Goal: Task Accomplishment & Management: Manage account settings

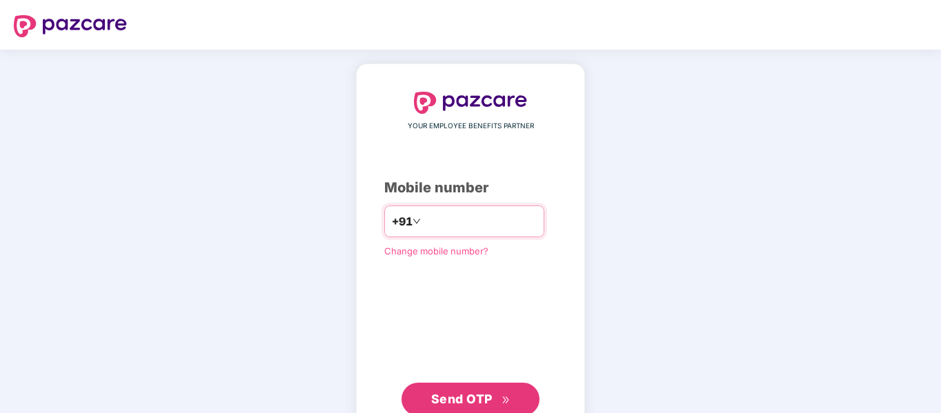
click at [423, 212] on input "number" at bounding box center [479, 221] width 113 height 22
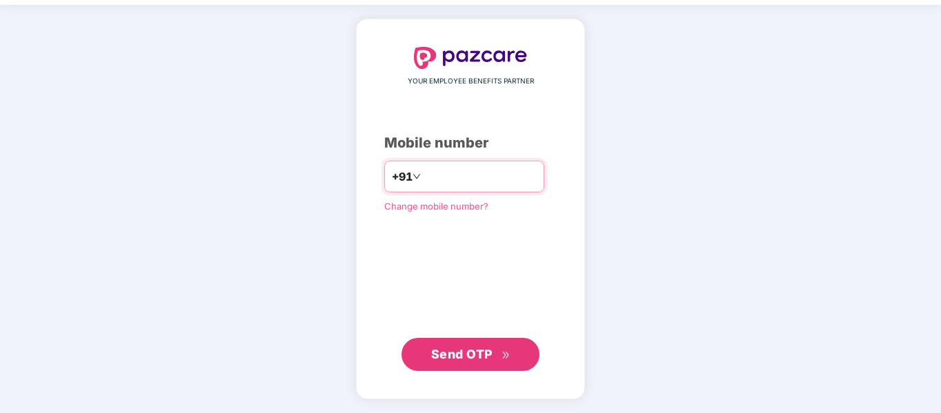
type input "**********"
click at [491, 355] on span "Send OTP" at bounding box center [461, 354] width 61 height 14
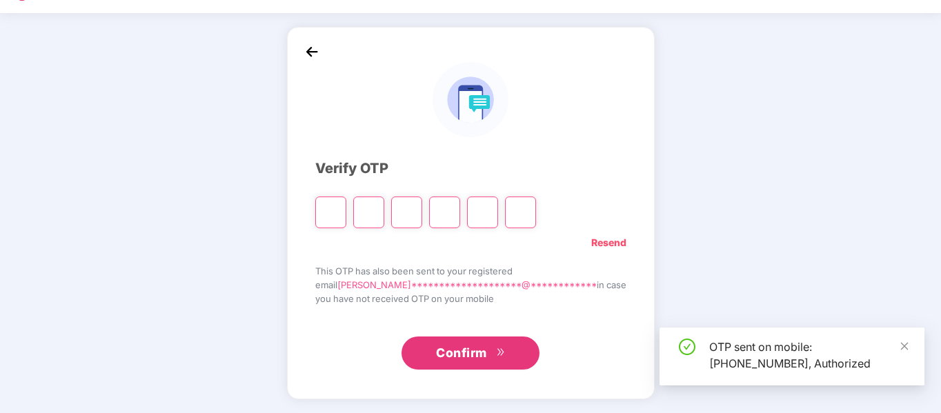
scroll to position [37, 0]
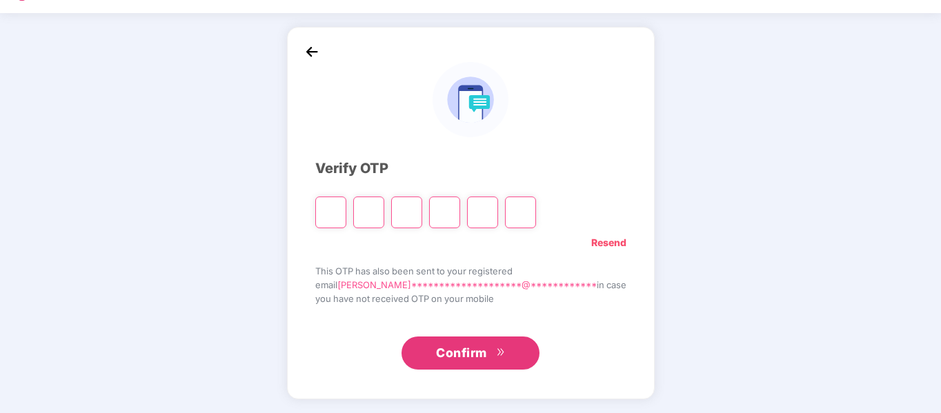
type input "*"
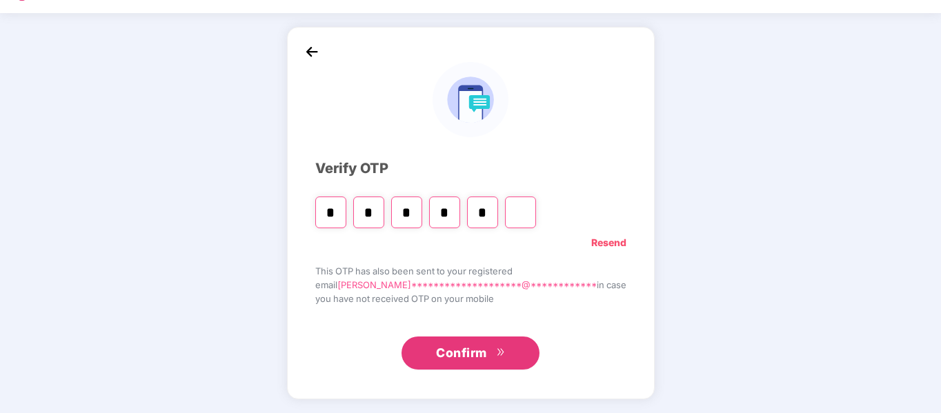
type input "*"
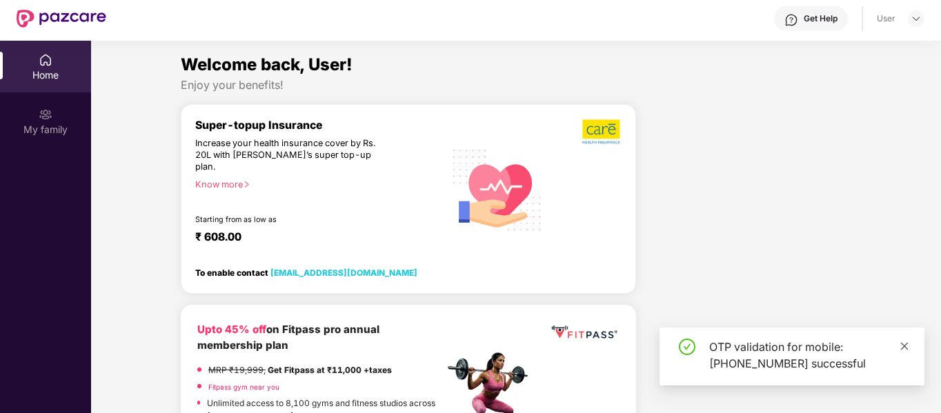
click at [906, 346] on icon "close" at bounding box center [904, 346] width 10 height 10
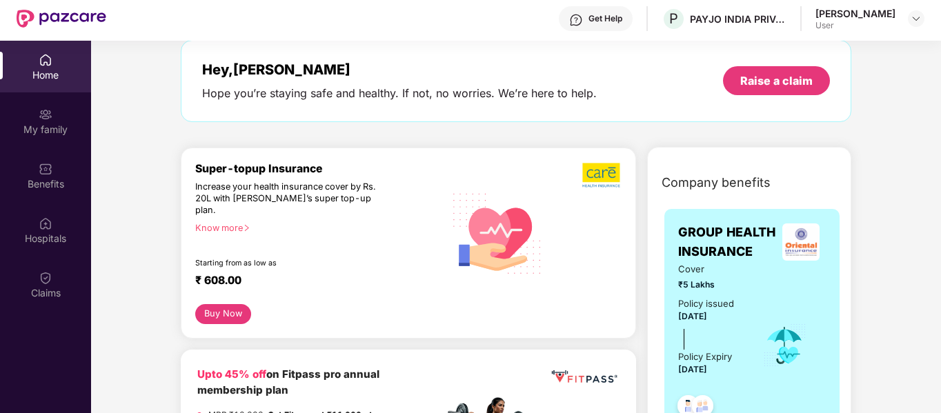
scroll to position [0, 0]
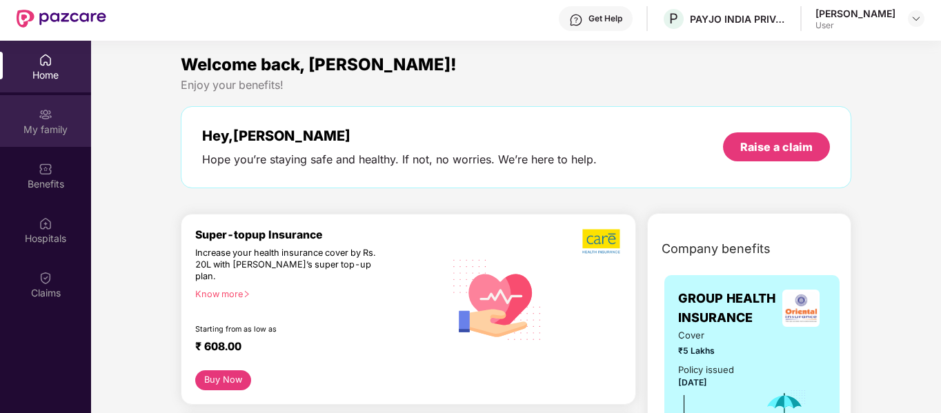
click at [37, 116] on div "My family" at bounding box center [45, 121] width 91 height 52
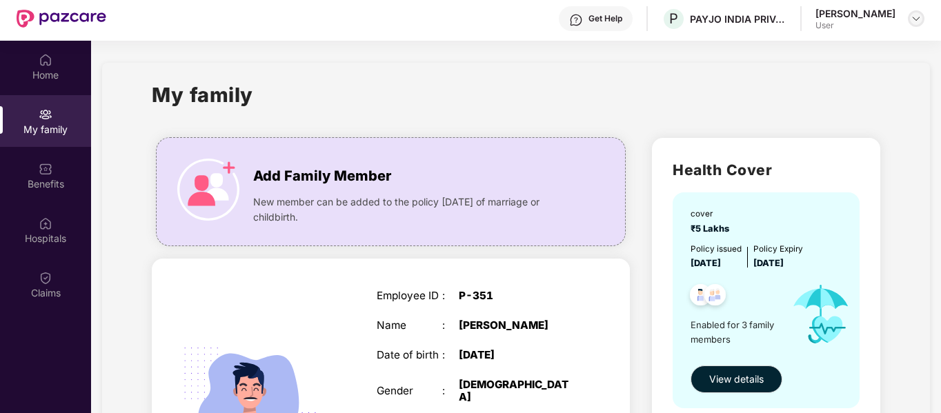
click at [919, 22] on img at bounding box center [915, 18] width 11 height 11
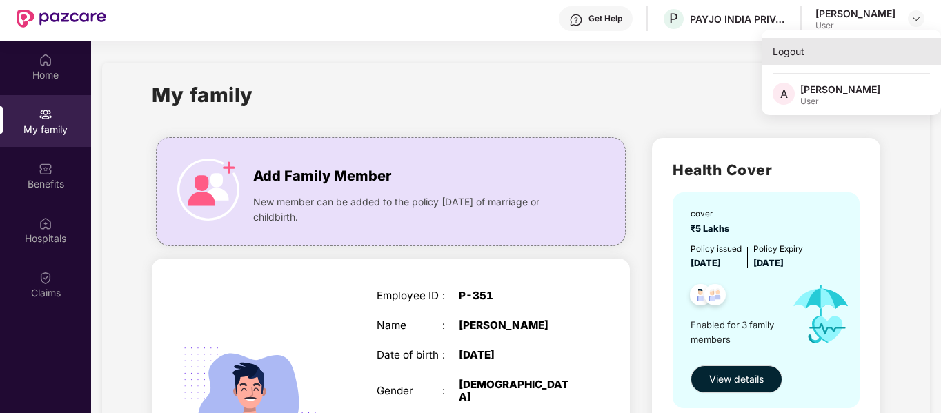
click at [797, 50] on div "Logout" at bounding box center [850, 51] width 179 height 27
